Goal: Task Accomplishment & Management: Use online tool/utility

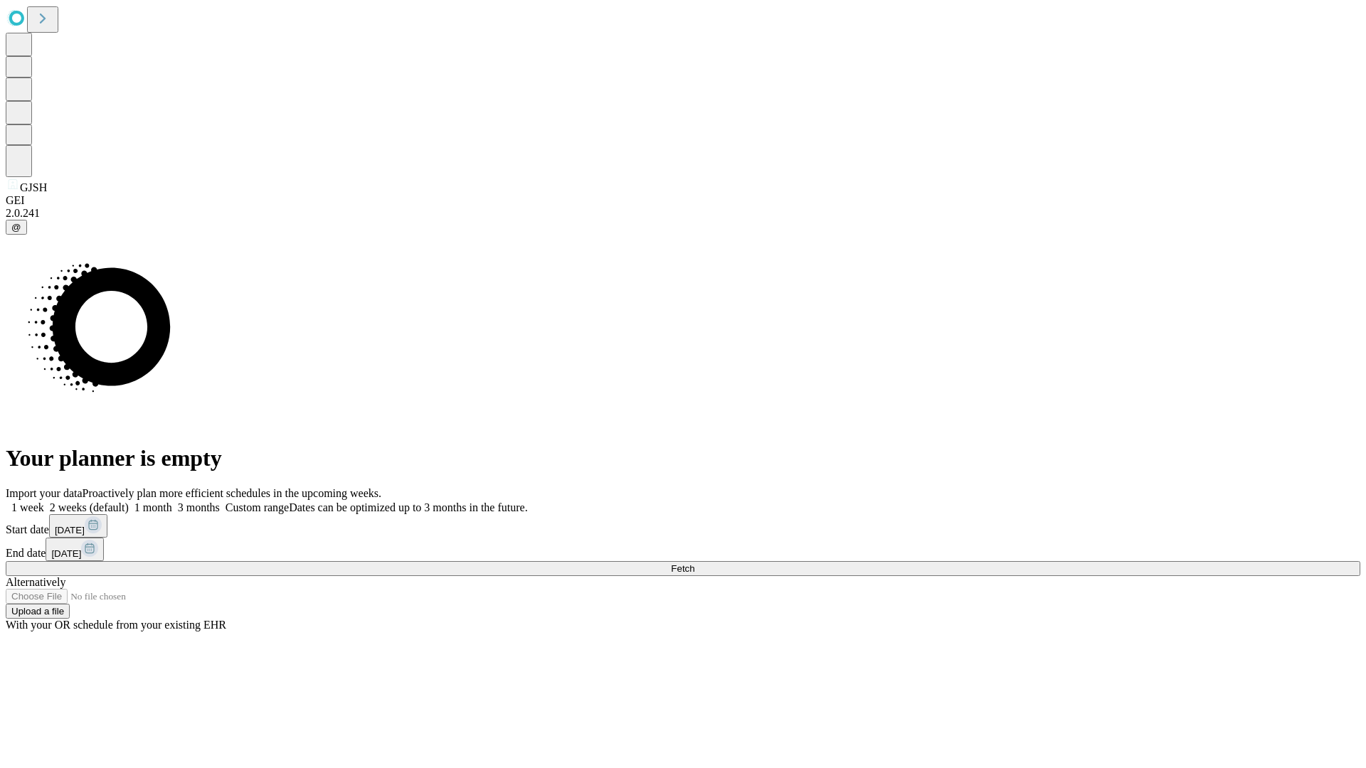
click at [694, 564] on span "Fetch" at bounding box center [682, 569] width 23 height 11
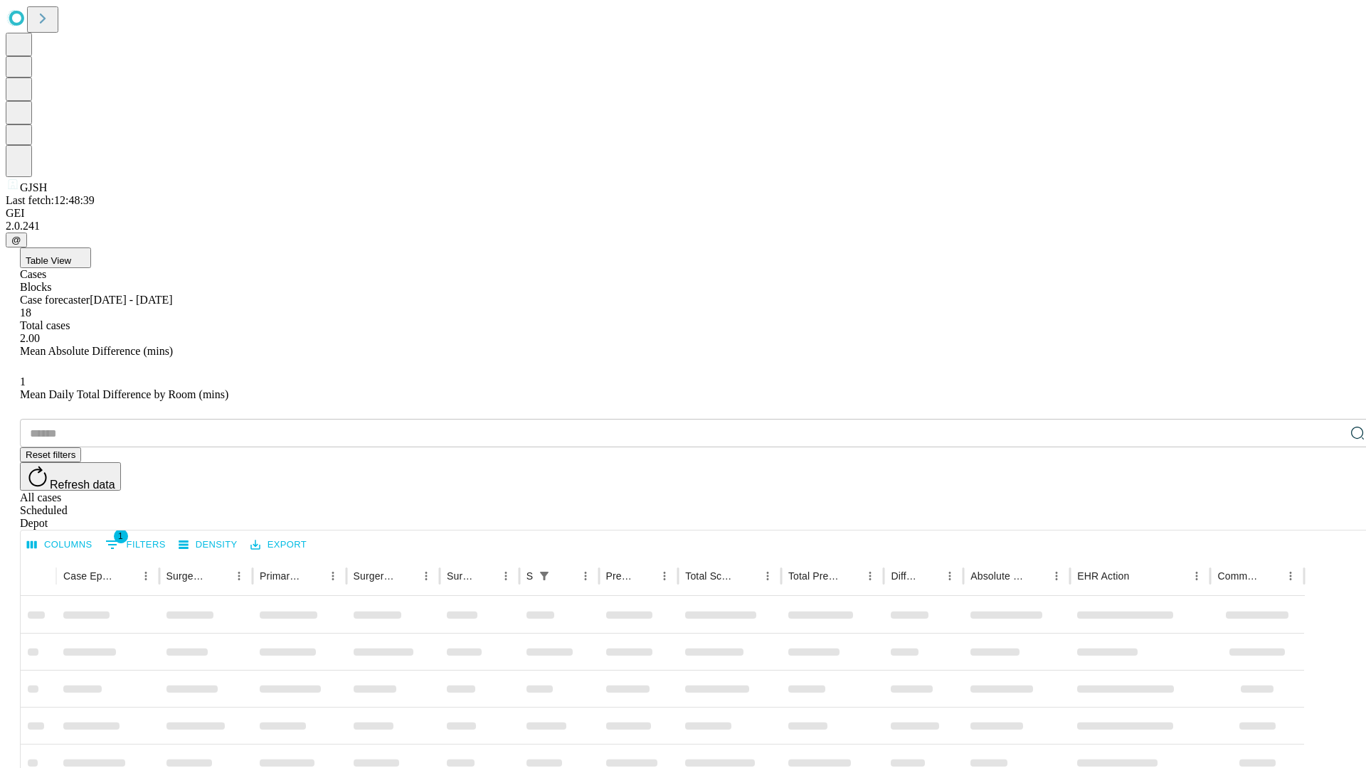
click at [1329, 517] on div "Depot" at bounding box center [697, 523] width 1355 height 13
